Goal: Transaction & Acquisition: Book appointment/travel/reservation

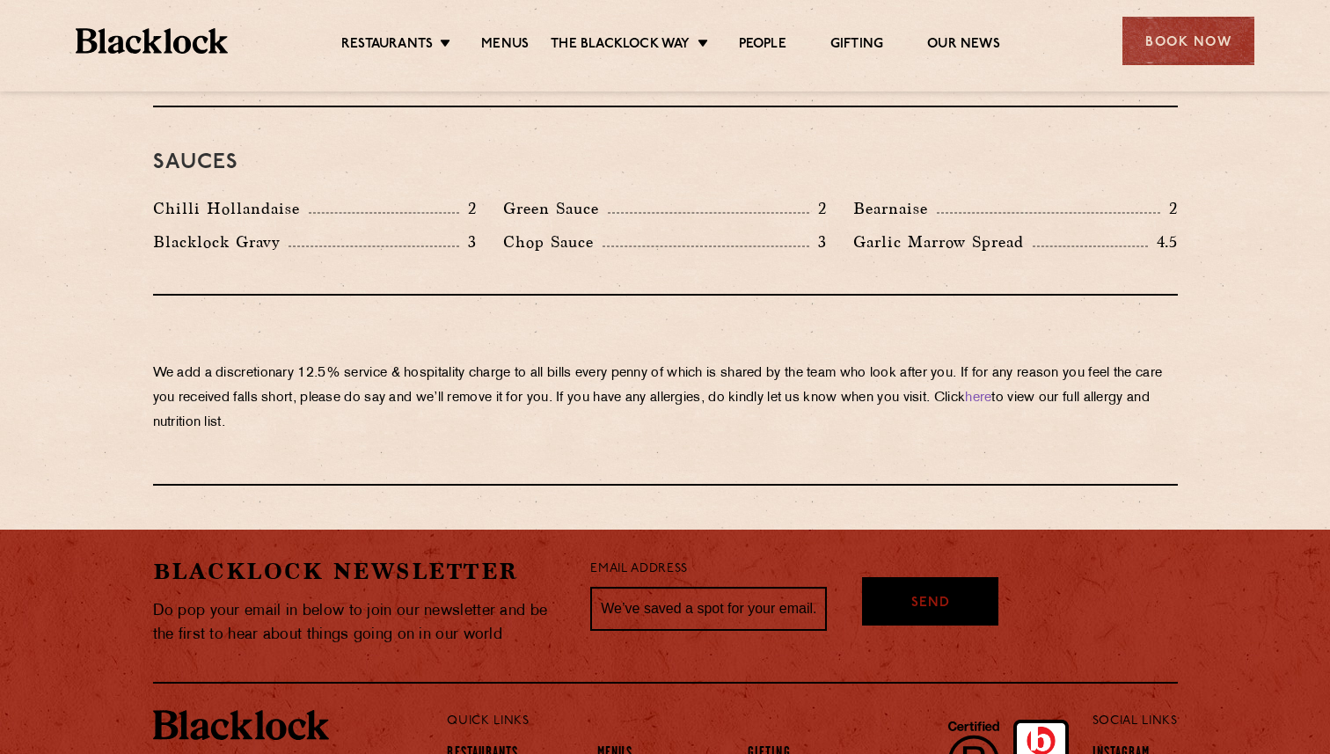
scroll to position [2933, 0]
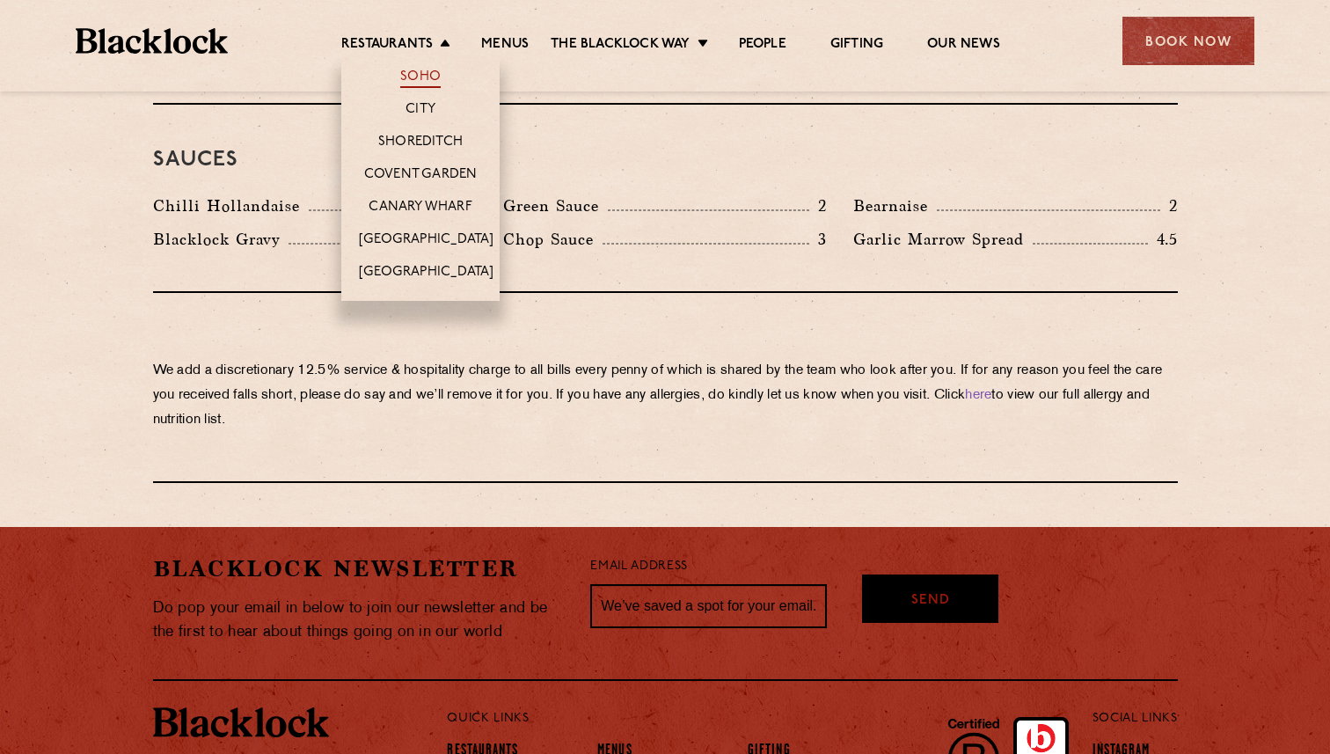
click at [412, 74] on link "Soho" at bounding box center [420, 78] width 40 height 19
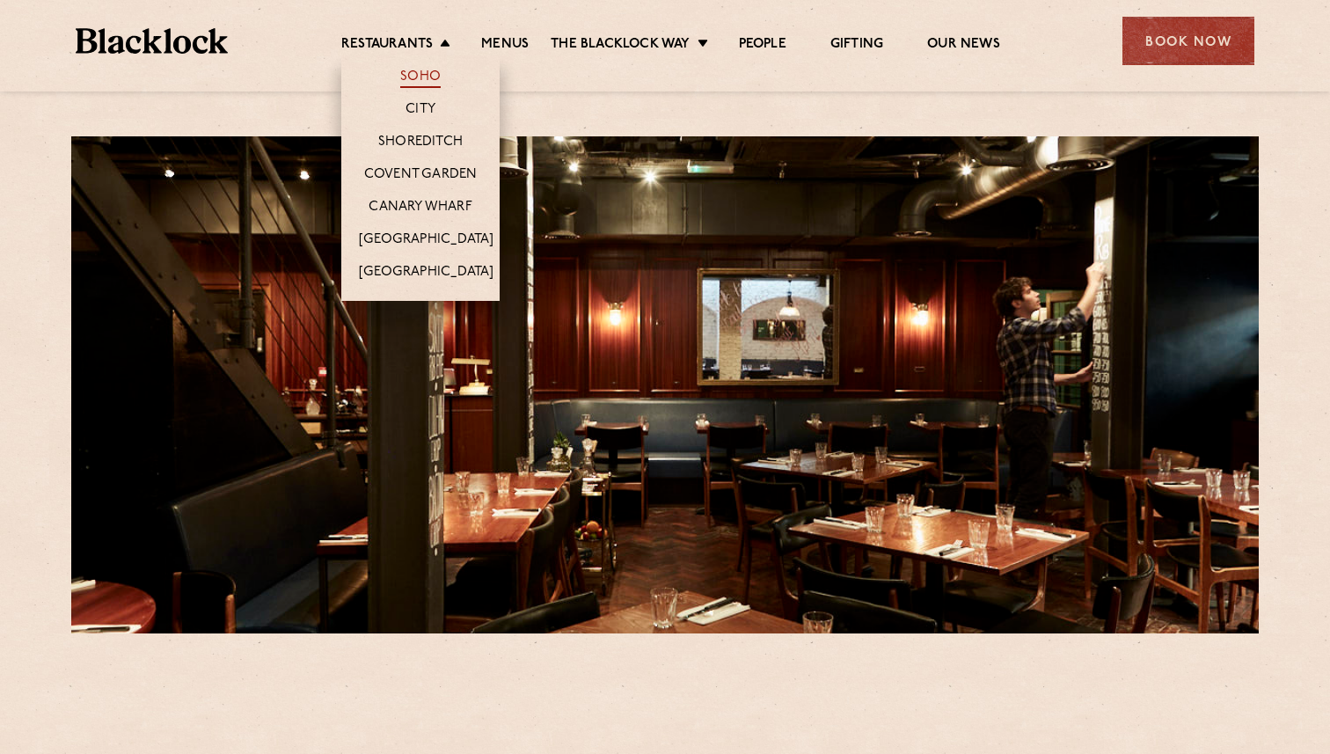
click at [409, 77] on link "Soho" at bounding box center [420, 78] width 40 height 19
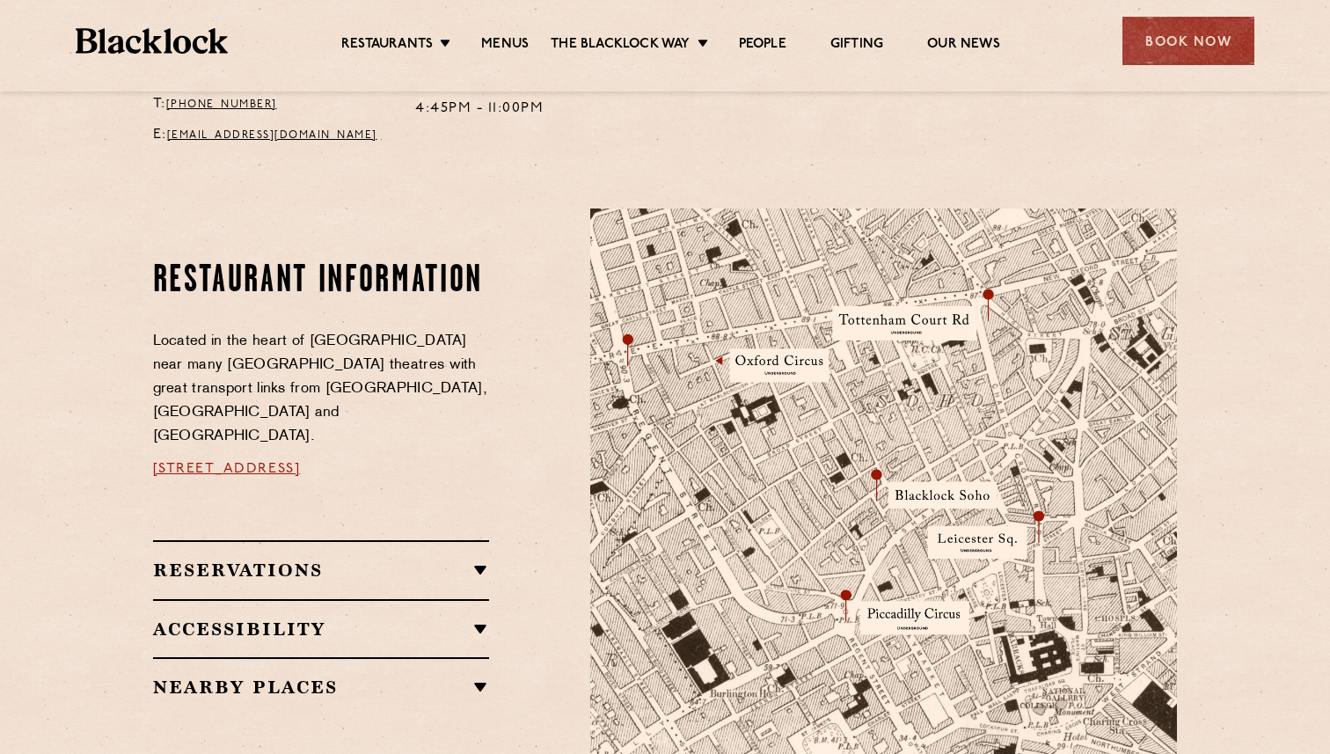
scroll to position [828, 0]
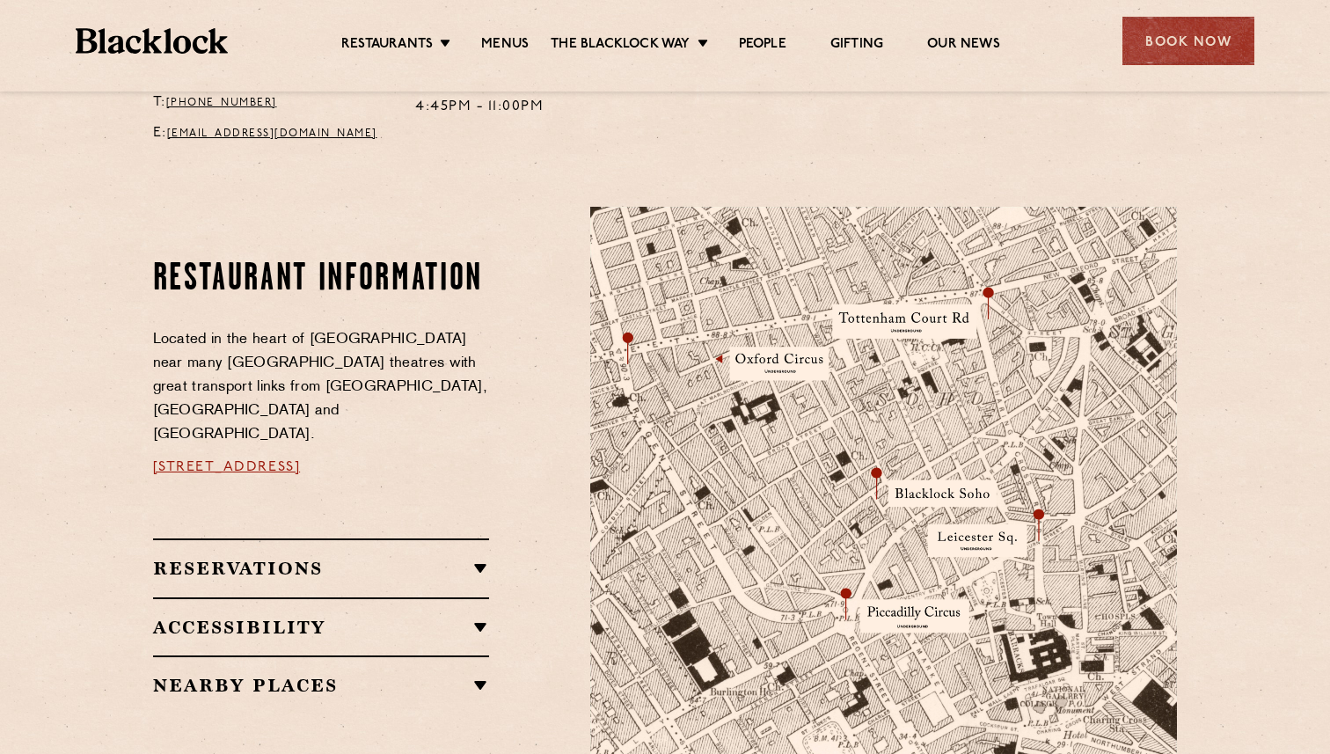
click at [933, 319] on img at bounding box center [883, 515] width 587 height 617
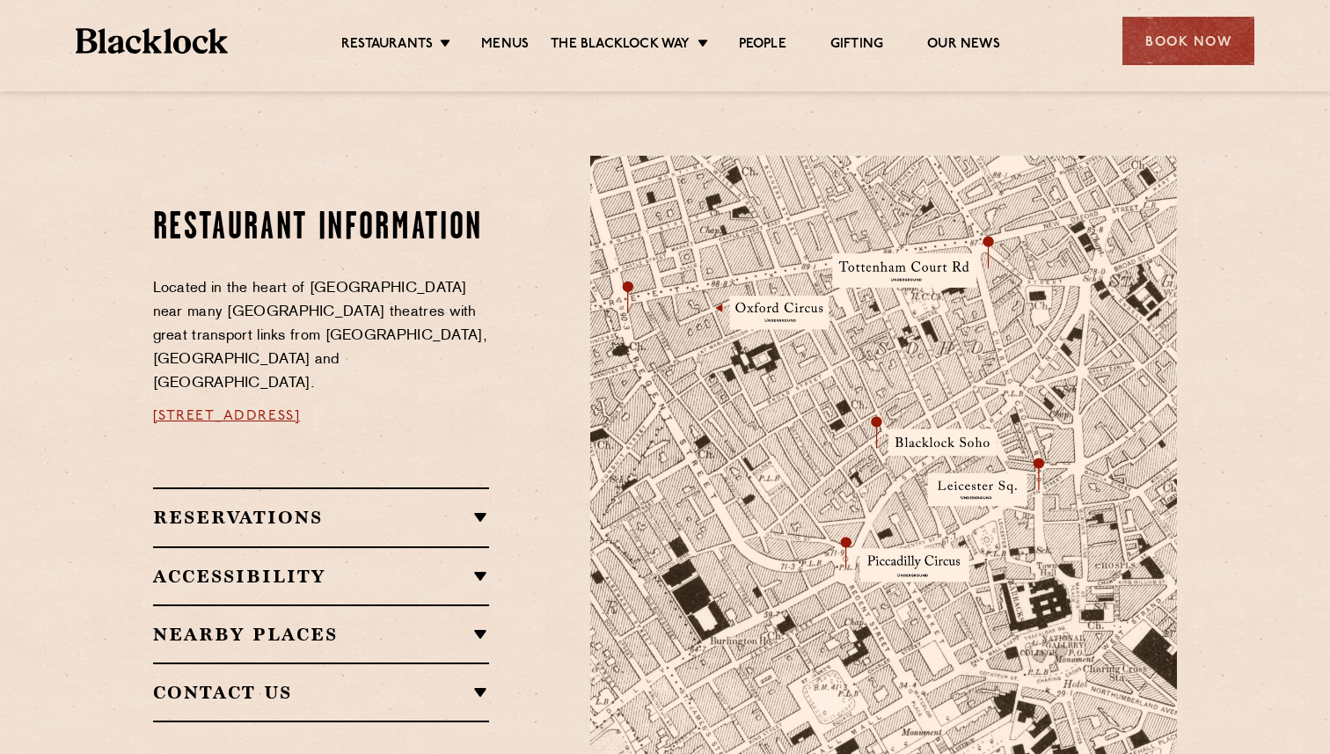
scroll to position [886, 0]
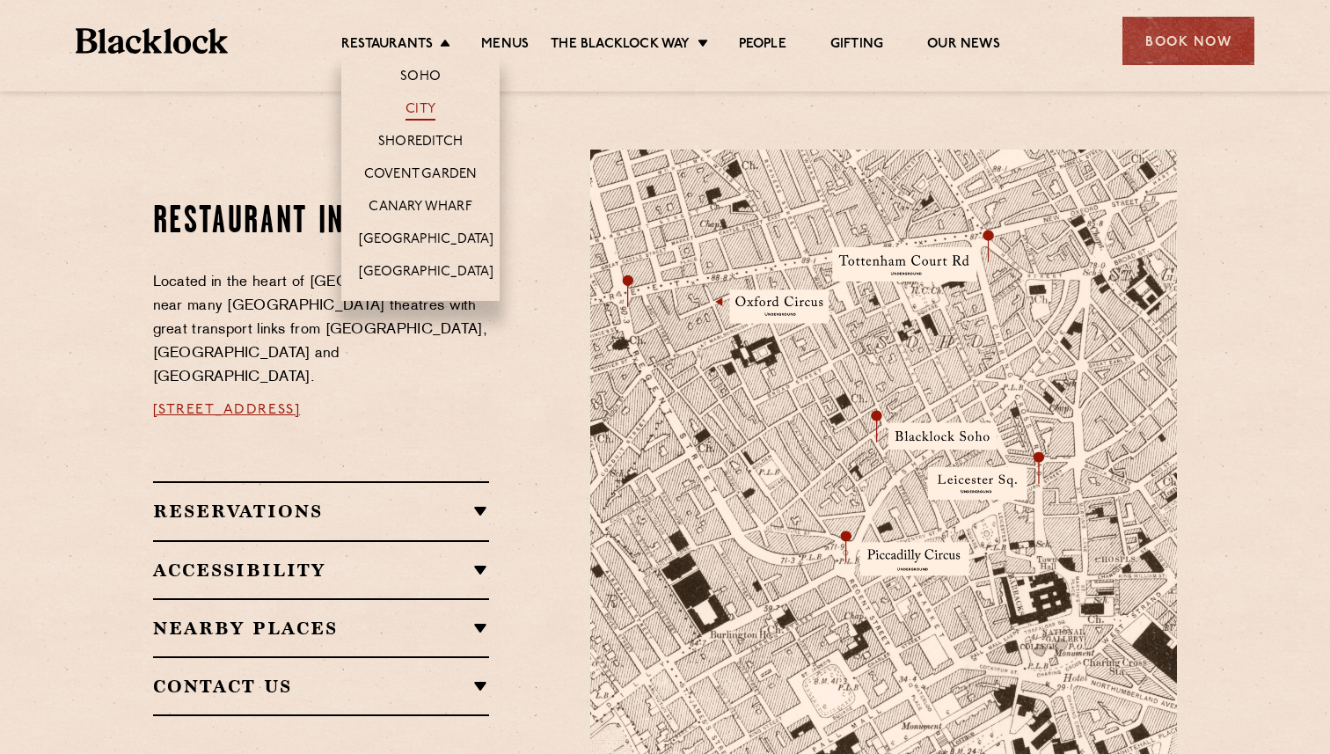
click at [425, 110] on link "City" at bounding box center [420, 110] width 30 height 19
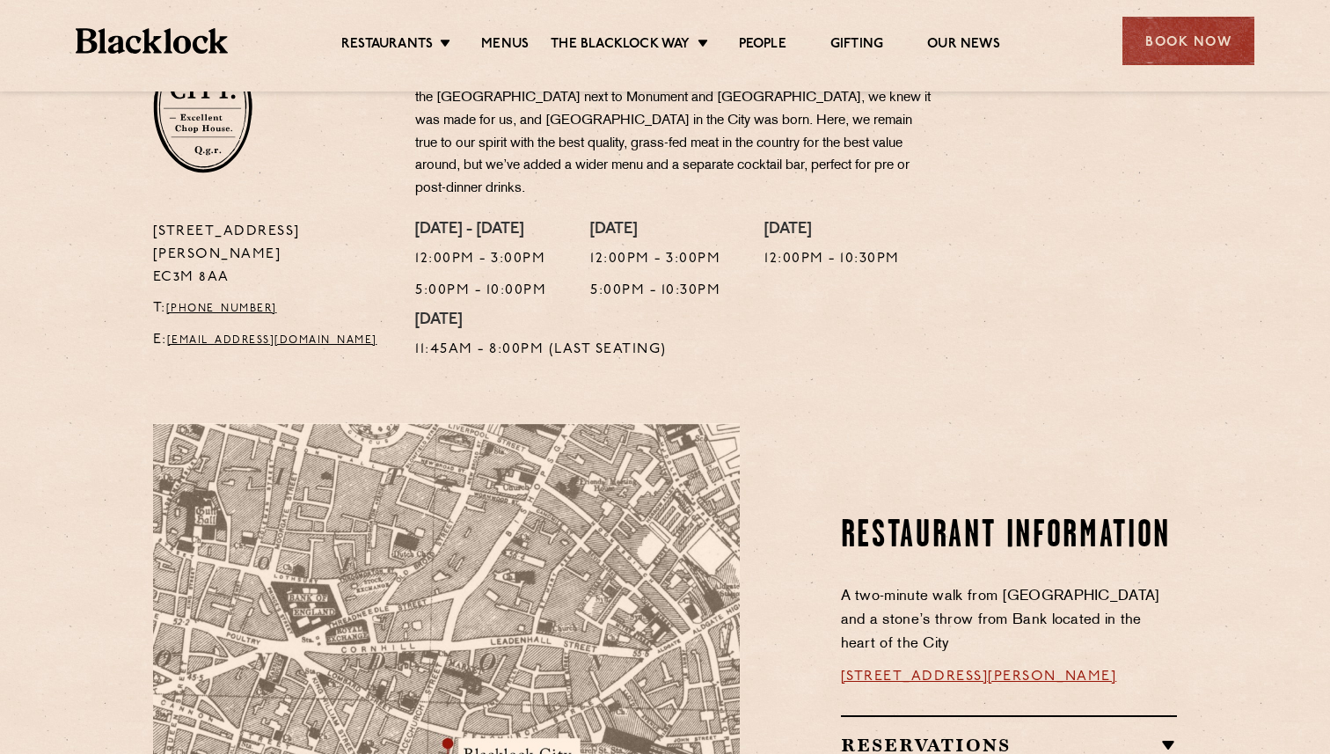
scroll to position [594, 0]
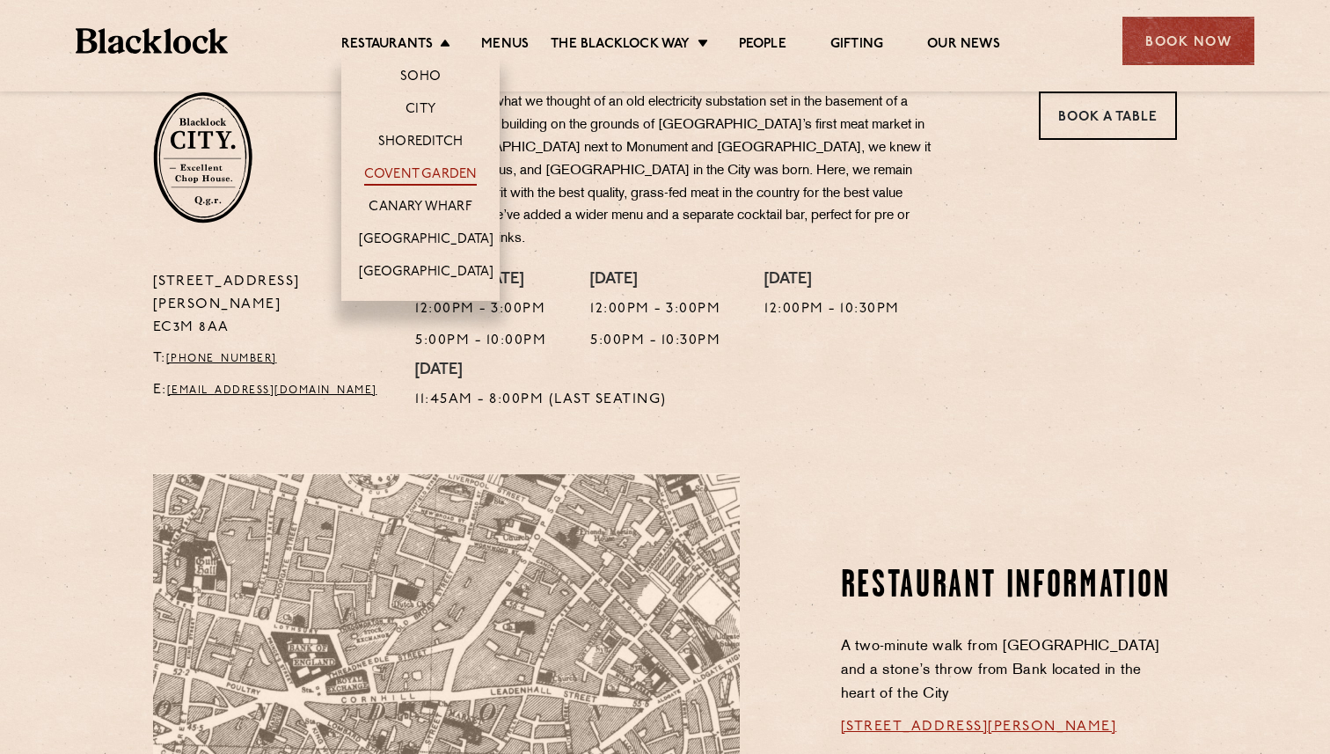
click at [437, 168] on link "Covent Garden" at bounding box center [420, 175] width 113 height 19
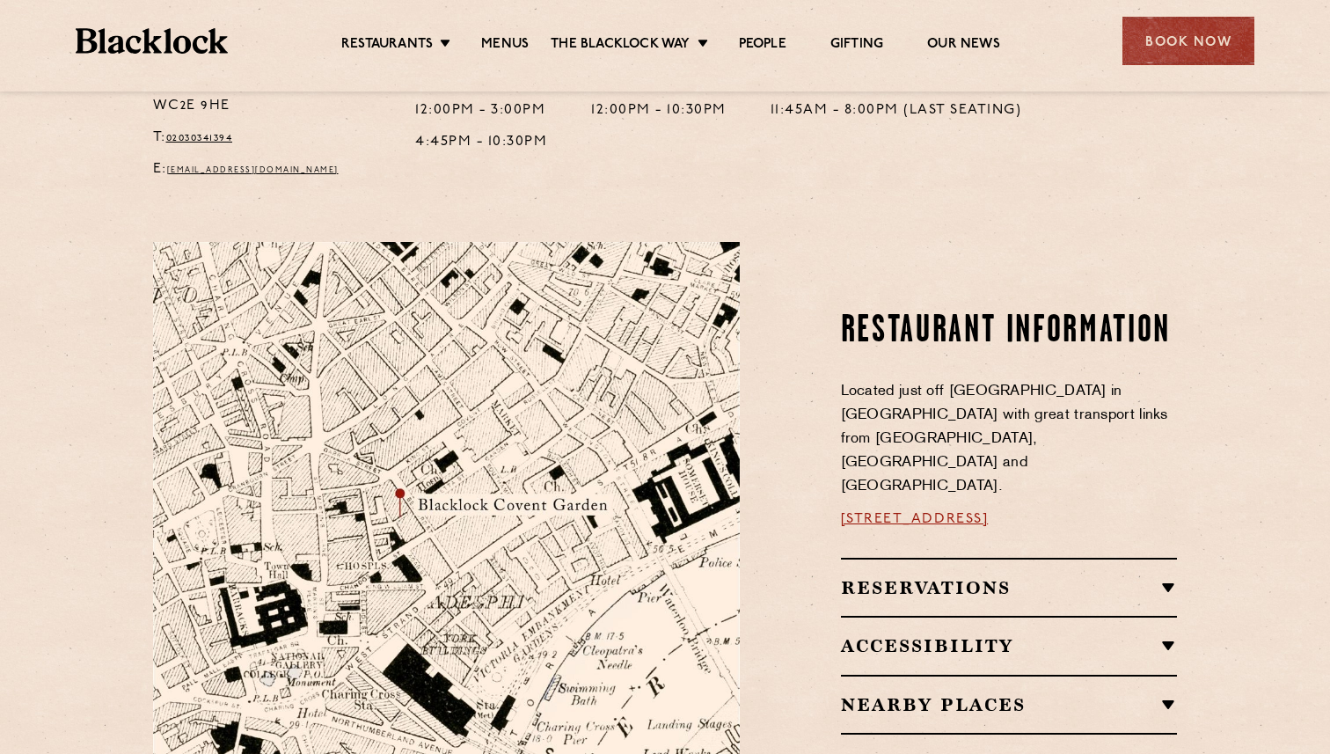
scroll to position [769, 0]
click at [983, 578] on h2 "Reservations" at bounding box center [1009, 588] width 337 height 21
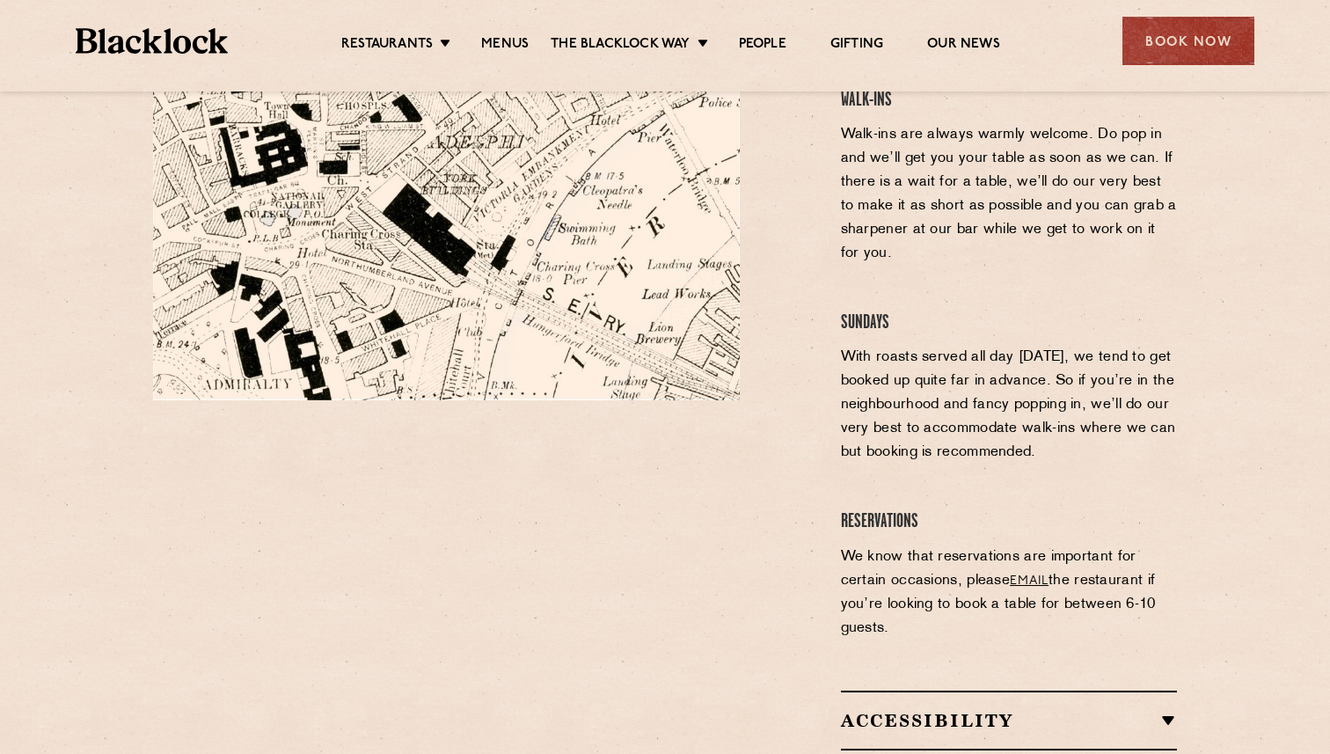
scroll to position [1257, 0]
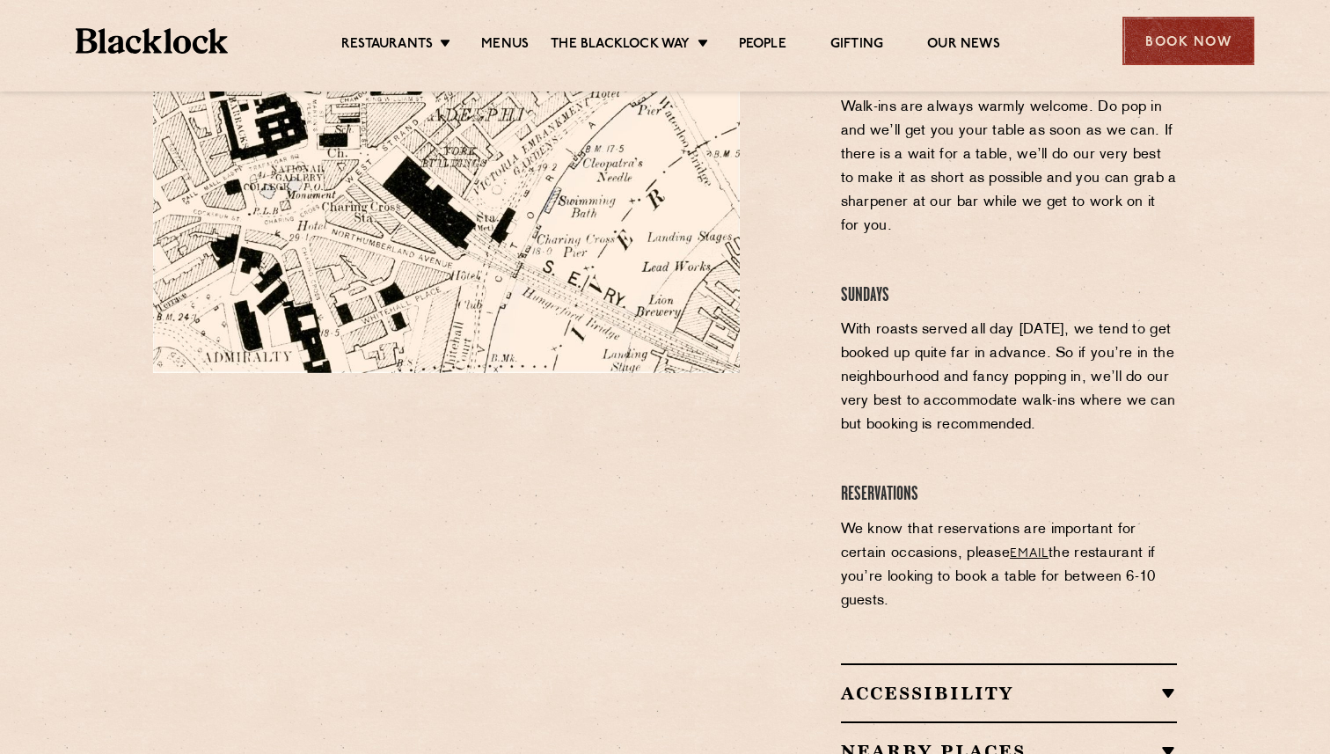
click at [1185, 46] on div "Book Now" at bounding box center [1188, 41] width 132 height 48
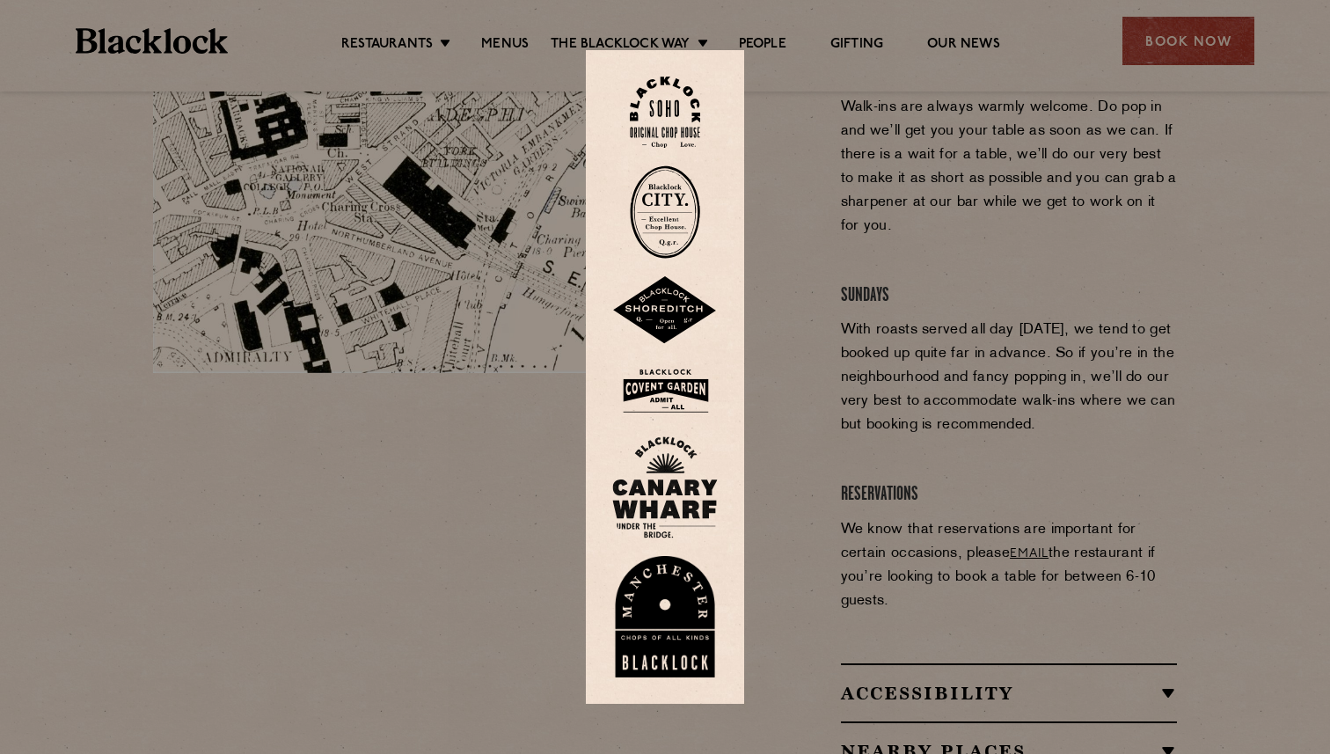
click at [681, 387] on img at bounding box center [665, 390] width 106 height 57
